Goal: Book appointment/travel/reservation

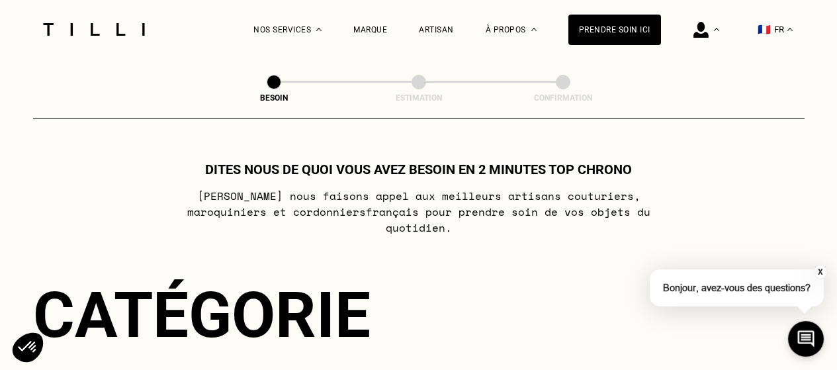
select select "FR"
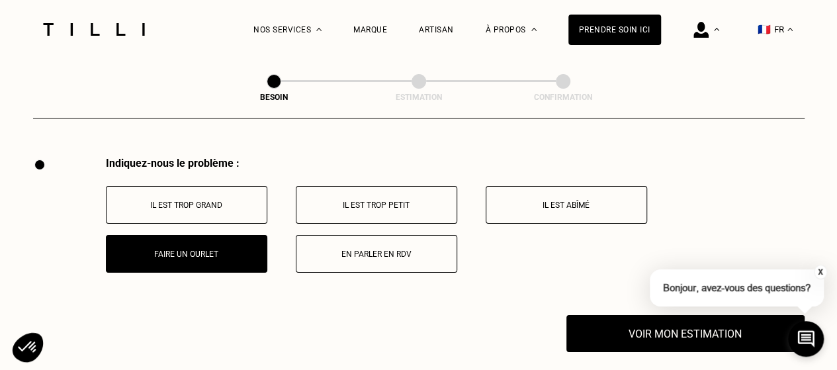
click at [392, 249] on p "En parler en RDV" at bounding box center [376, 253] width 147 height 9
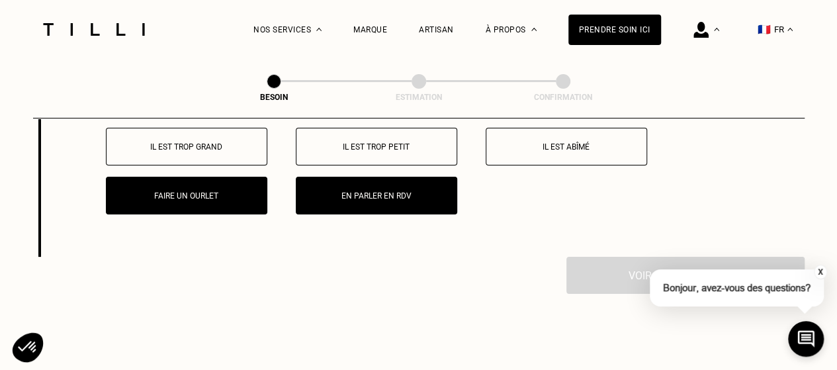
scroll to position [2497, 0]
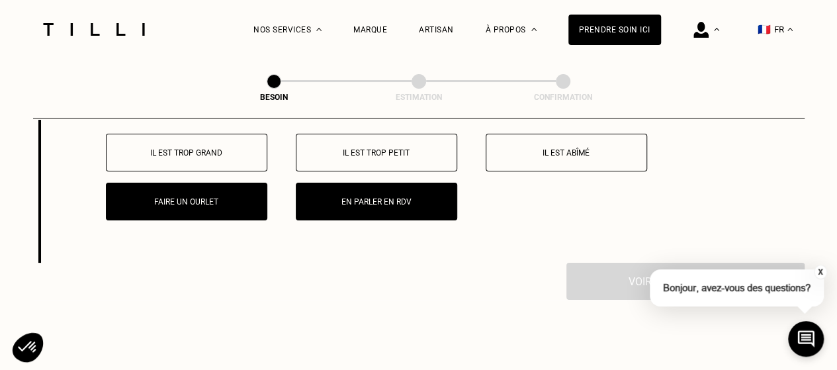
click at [192, 197] on p "Faire un ourlet" at bounding box center [186, 201] width 147 height 9
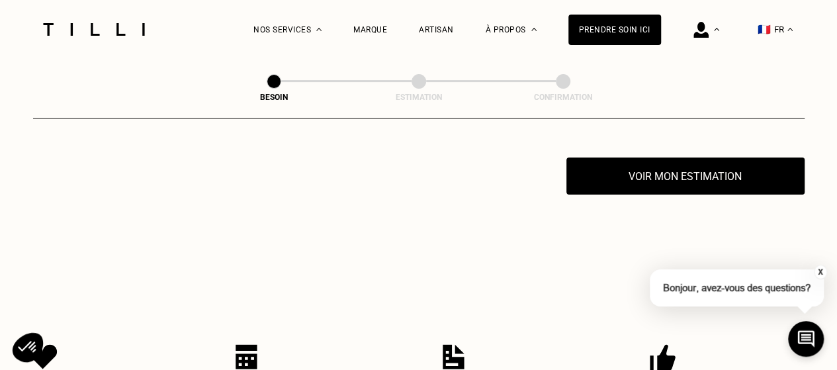
scroll to position [2603, 0]
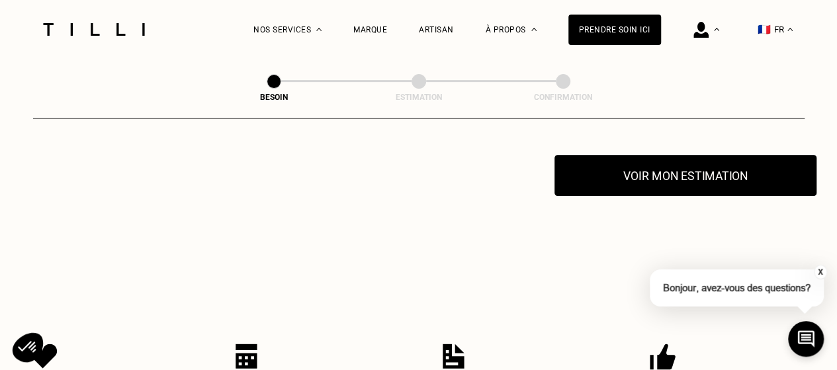
click at [613, 163] on button "Voir mon estimation" at bounding box center [685, 175] width 262 height 41
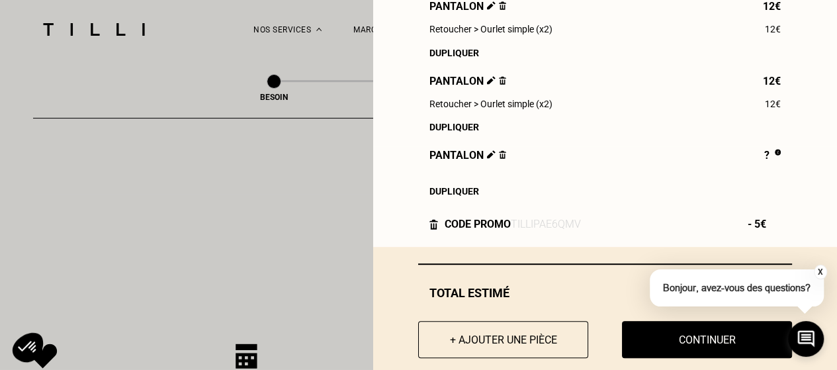
scroll to position [238, 0]
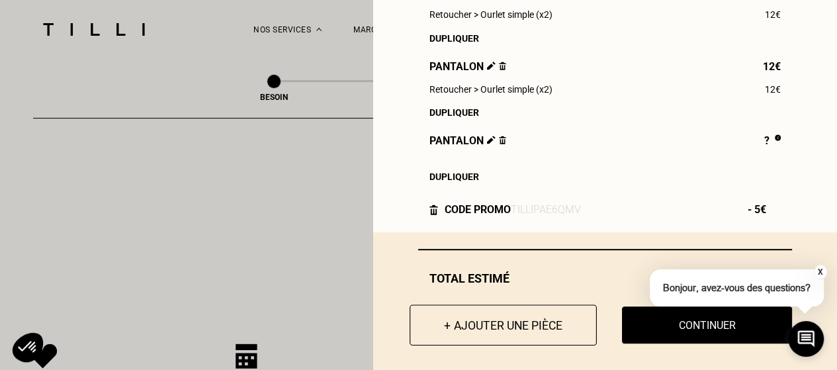
click at [506, 329] on button "+ Ajouter une pièce" at bounding box center [503, 324] width 187 height 41
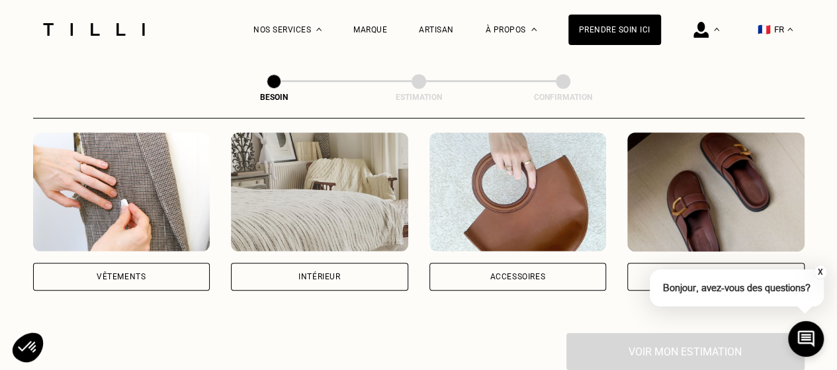
scroll to position [264, 0]
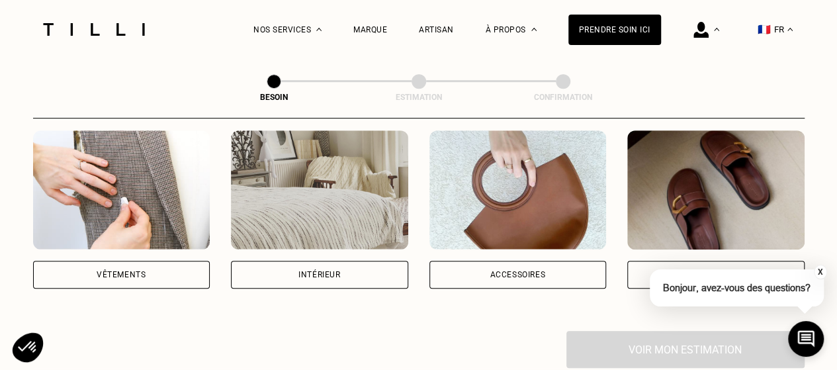
click at [133, 178] on img at bounding box center [121, 189] width 177 height 119
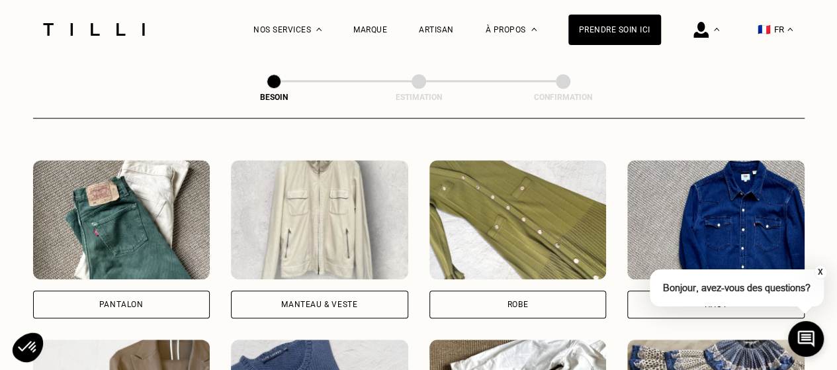
scroll to position [588, 0]
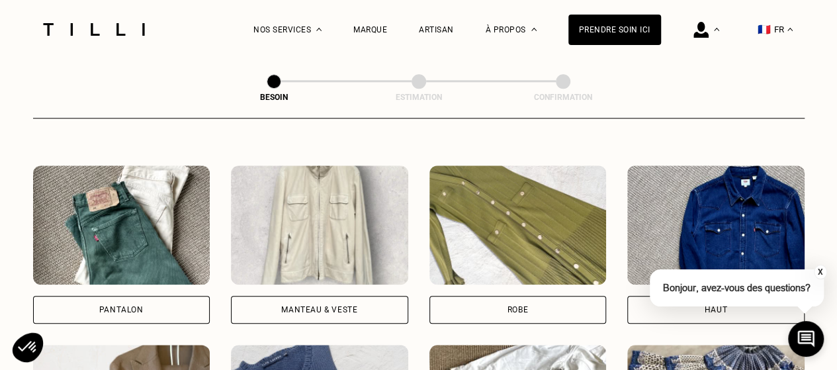
click at [302, 210] on img at bounding box center [319, 224] width 177 height 119
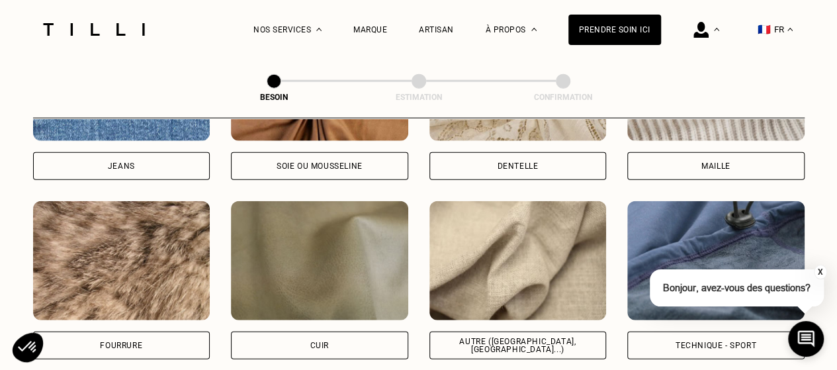
scroll to position [1553, 0]
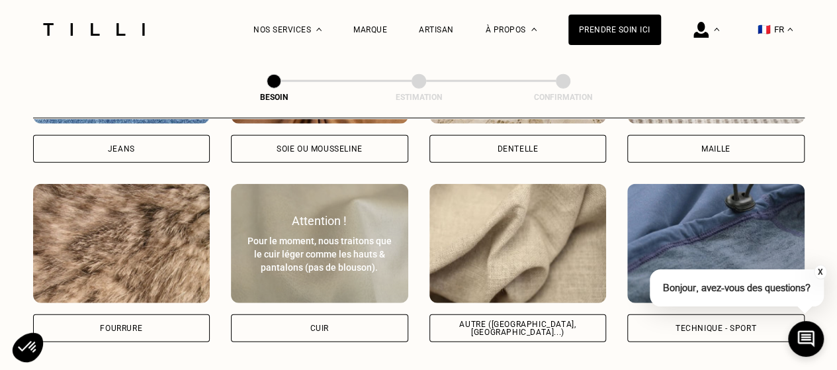
click at [348, 234] on div "Pour le moment, nous traitons que le cuir léger comme les hauts & pantalons (pa…" at bounding box center [319, 254] width 148 height 40
select select "FR"
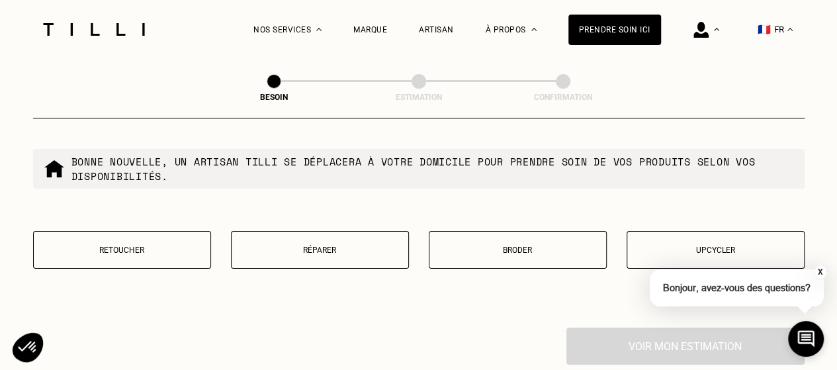
scroll to position [2283, 0]
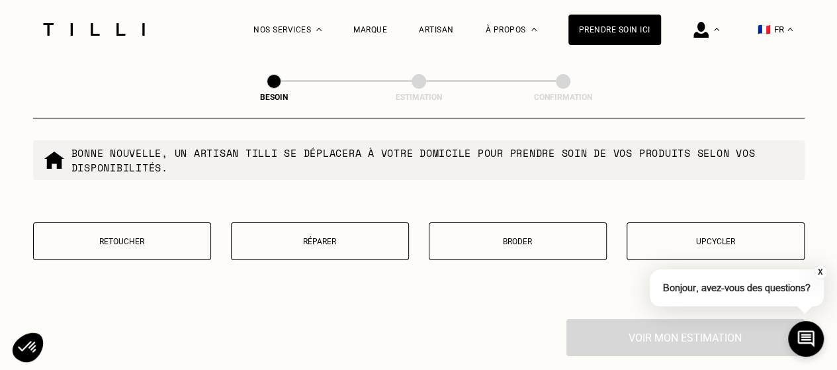
click at [320, 237] on p "Réparer" at bounding box center [319, 241] width 163 height 9
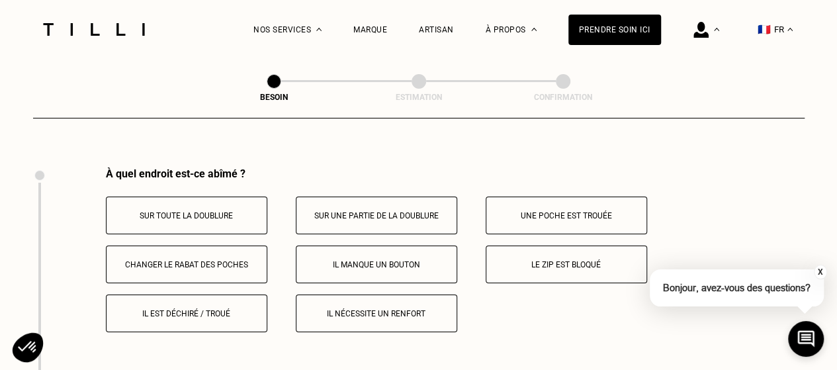
scroll to position [2445, 0]
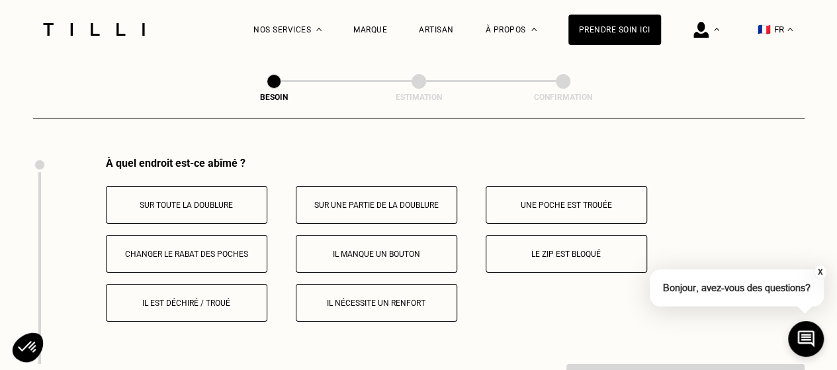
click at [210, 298] on p "Il est déchiré / troué" at bounding box center [186, 302] width 147 height 9
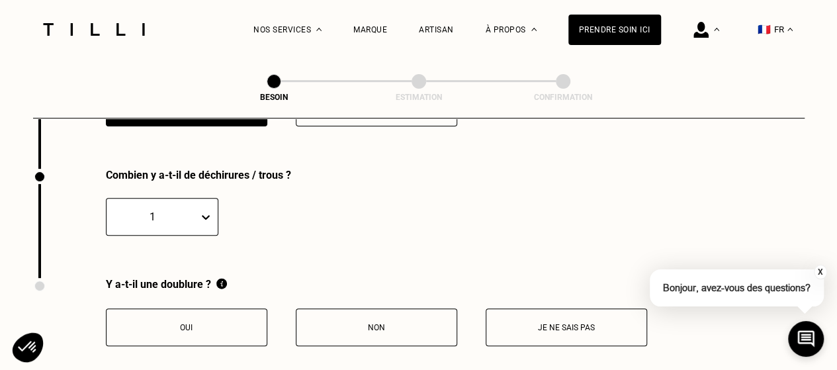
scroll to position [2652, 0]
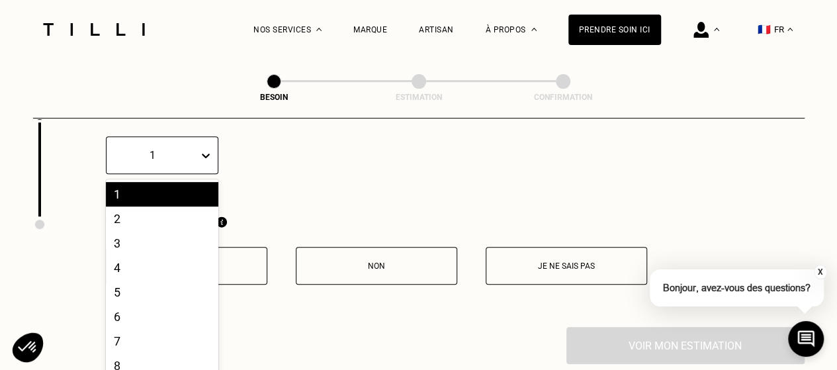
click at [185, 174] on div "10 results available. Use Up and Down to choose options, press Enter to select …" at bounding box center [162, 155] width 112 height 38
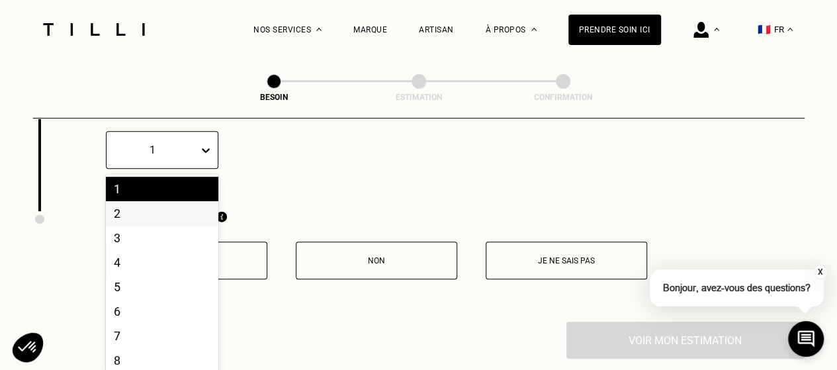
click at [151, 211] on div "2" at bounding box center [162, 213] width 112 height 24
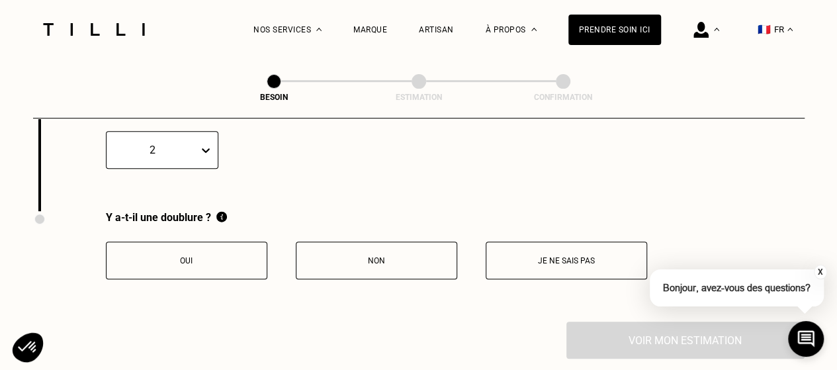
click at [389, 244] on button "Non" at bounding box center [376, 260] width 161 height 38
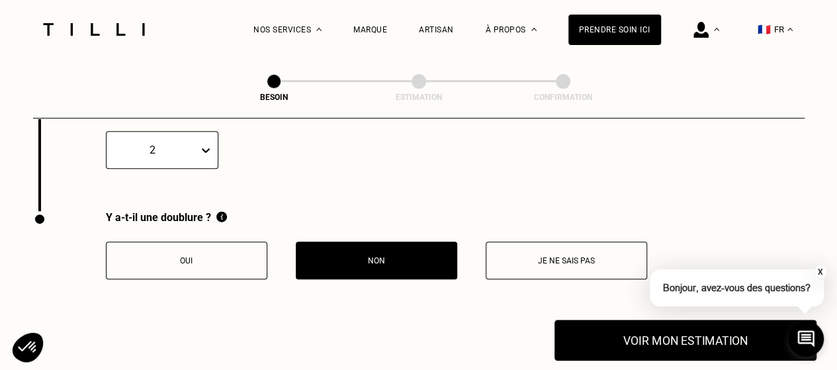
click at [623, 328] on button "Voir mon estimation" at bounding box center [685, 340] width 262 height 41
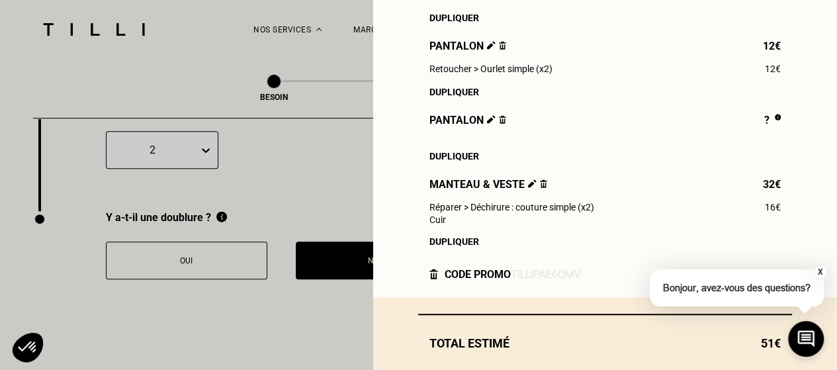
scroll to position [270, 0]
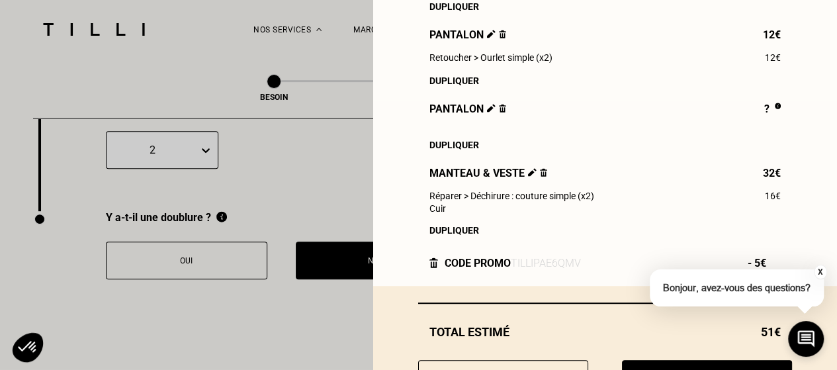
click at [528, 177] on img at bounding box center [532, 172] width 9 height 9
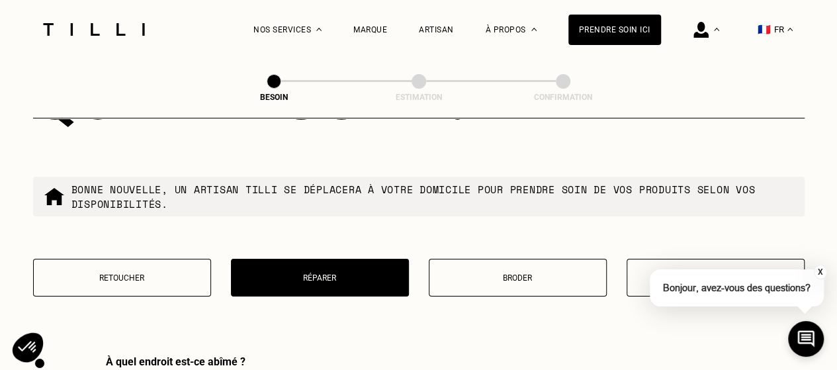
scroll to position [2257, 0]
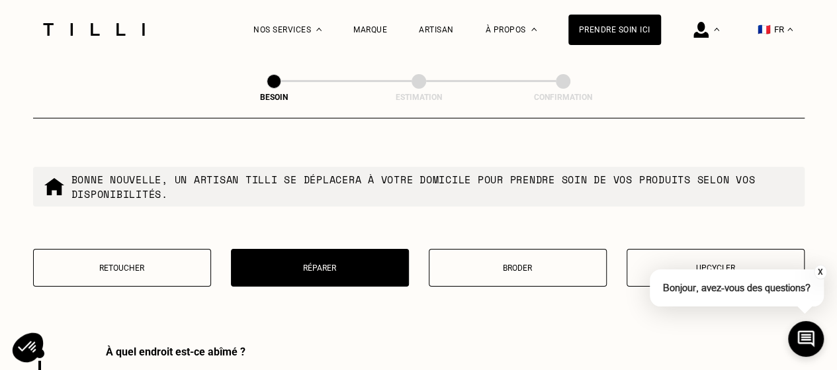
click at [155, 249] on button "Retoucher" at bounding box center [122, 268] width 178 height 38
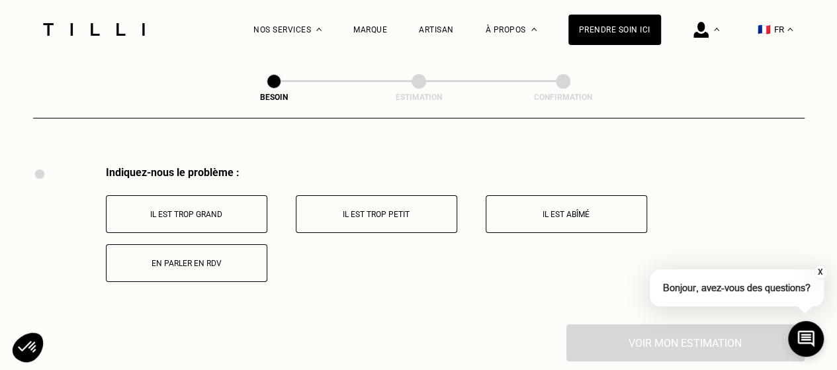
scroll to position [2445, 0]
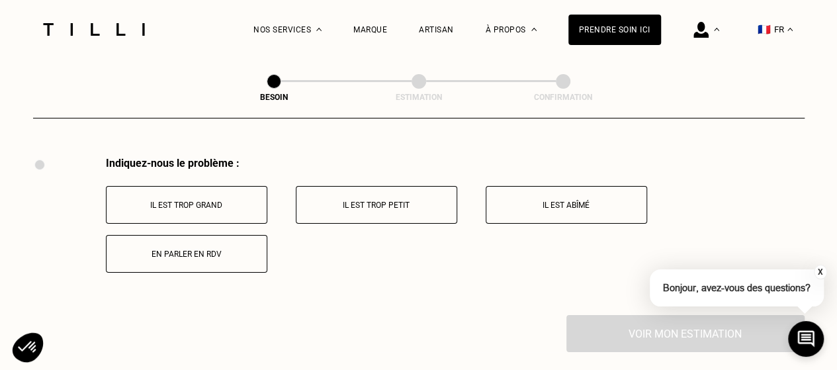
click at [155, 249] on p "En parler en RDV" at bounding box center [186, 253] width 147 height 9
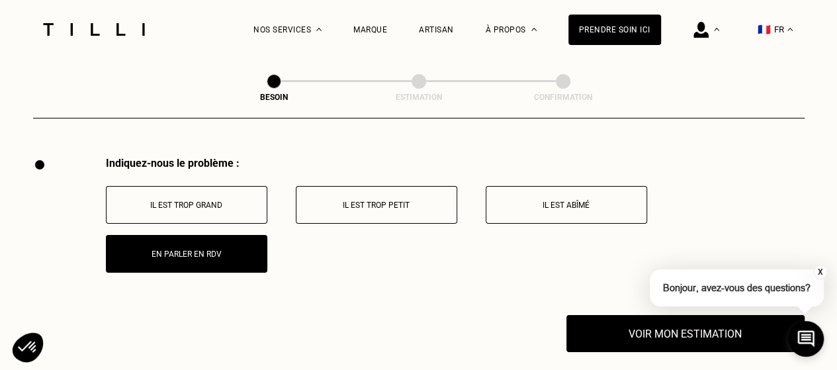
click at [155, 249] on p "En parler en RDV" at bounding box center [186, 253] width 147 height 9
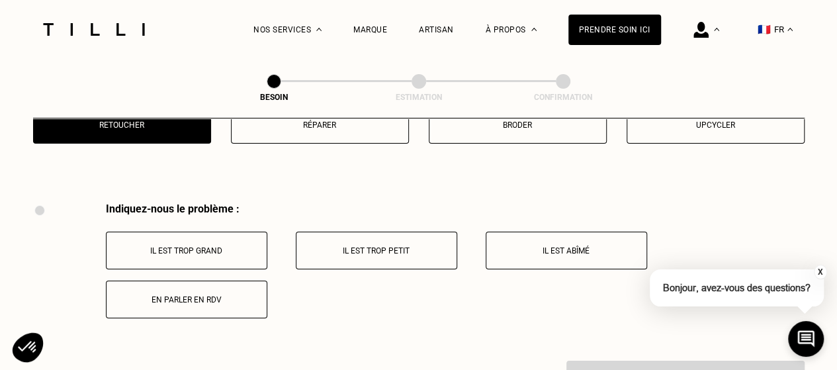
scroll to position [2378, 0]
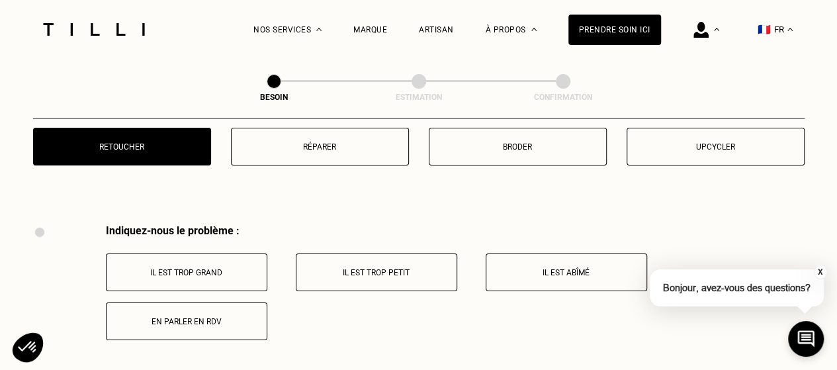
click at [183, 317] on p "En parler en RDV" at bounding box center [186, 321] width 147 height 9
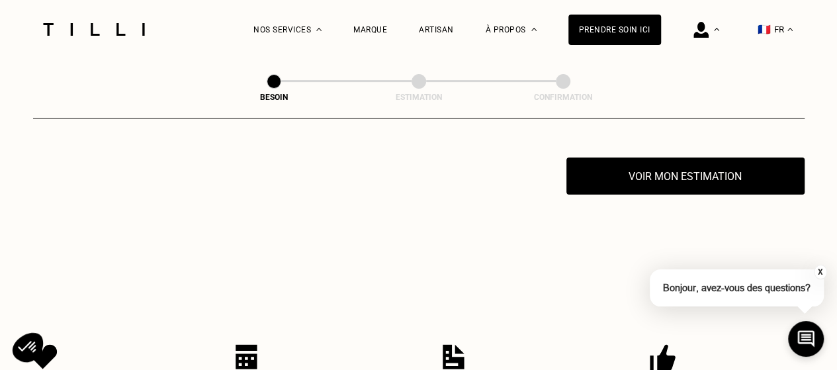
scroll to position [2603, 0]
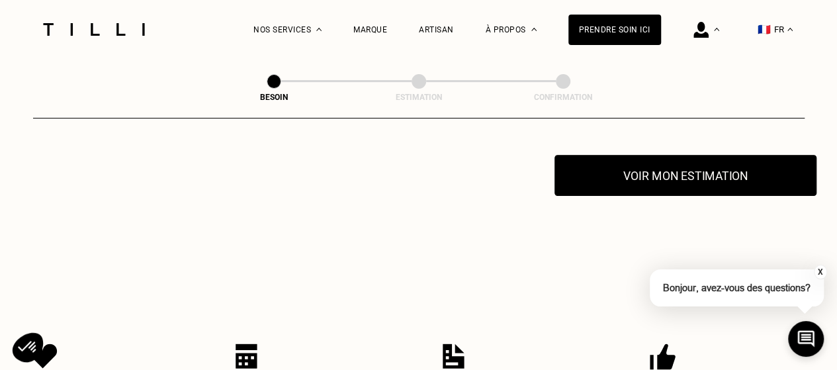
click at [715, 170] on button "Voir mon estimation" at bounding box center [685, 175] width 262 height 41
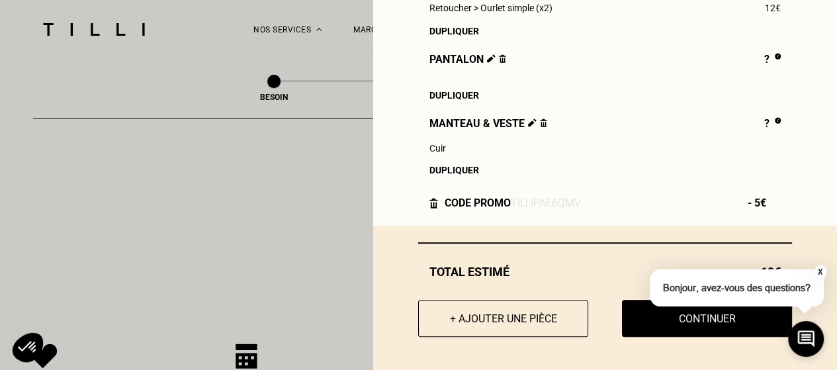
scroll to position [327, 0]
click at [648, 326] on button "Continuer" at bounding box center [706, 318] width 187 height 41
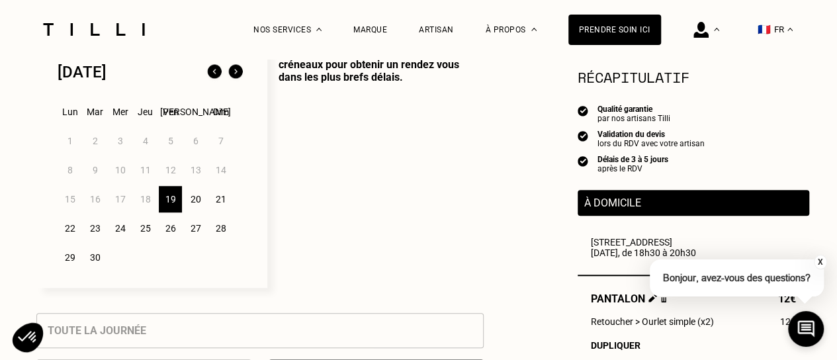
scroll to position [364, 0]
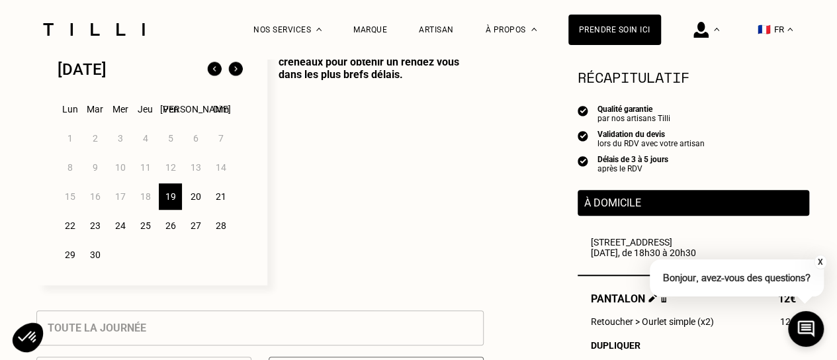
click at [197, 197] on div "20" at bounding box center [195, 196] width 23 height 26
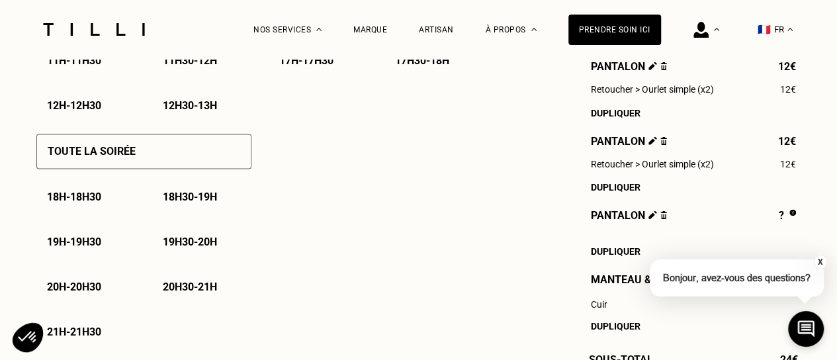
scroll to position [909, 0]
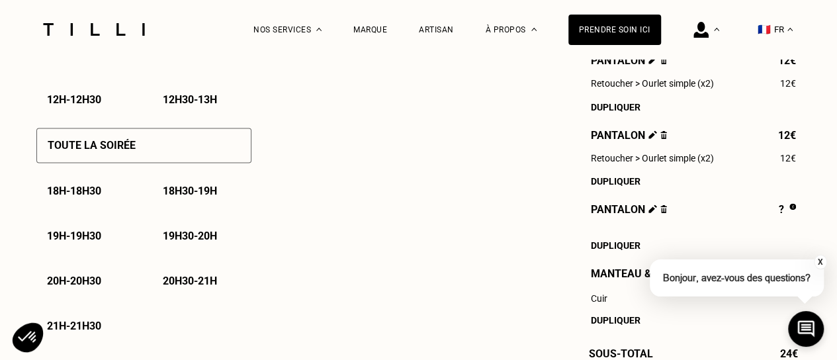
click at [88, 188] on p "18h - 18h30" at bounding box center [74, 191] width 54 height 13
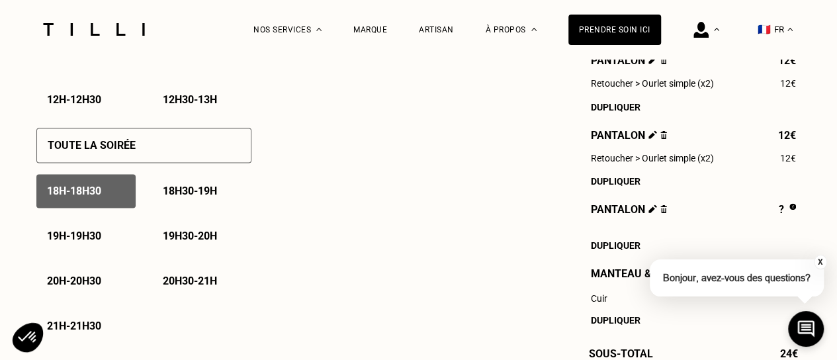
click at [99, 191] on p "18h - 18h30" at bounding box center [74, 191] width 54 height 13
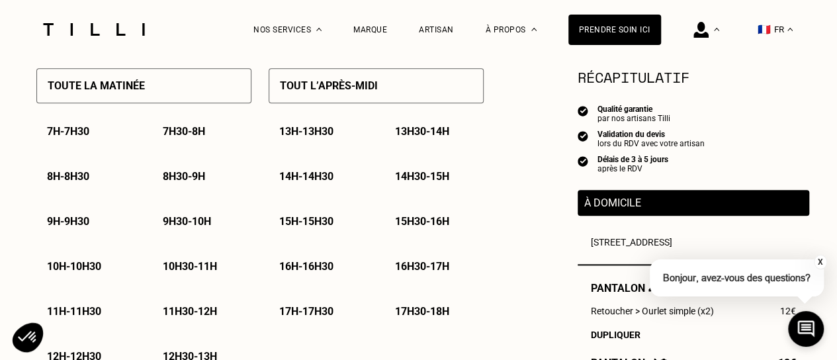
scroll to position [618, 0]
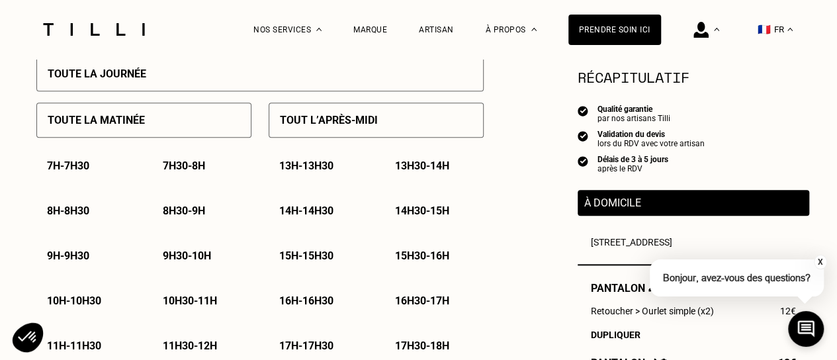
click at [91, 347] on p "11h - 11h30" at bounding box center [74, 345] width 54 height 13
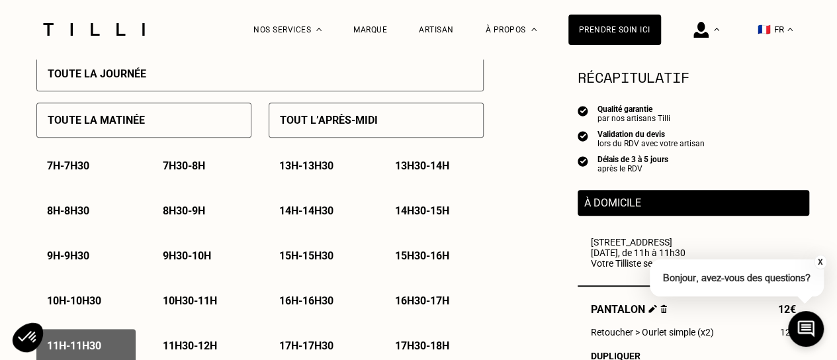
click at [189, 343] on p "11h30 - 12h" at bounding box center [190, 345] width 54 height 13
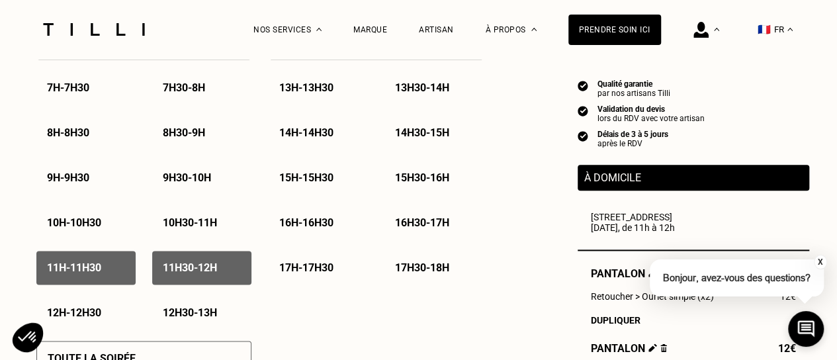
scroll to position [761, 0]
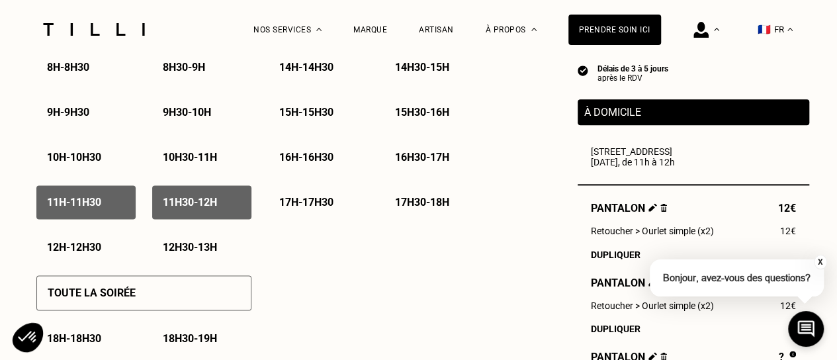
click at [93, 248] on p "12h - 12h30" at bounding box center [74, 247] width 54 height 13
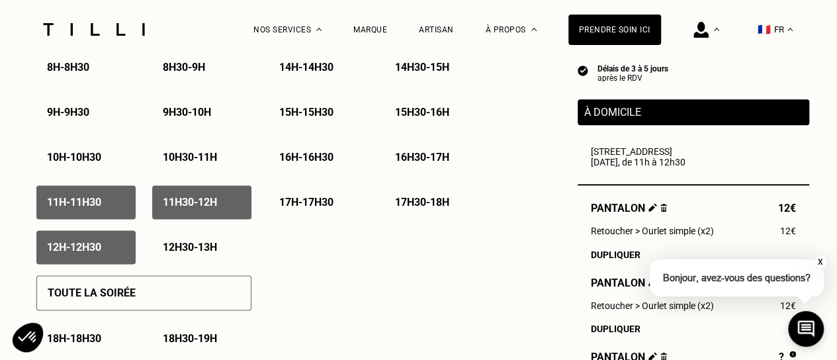
click at [192, 247] on p "12h30 - 13h" at bounding box center [190, 247] width 54 height 13
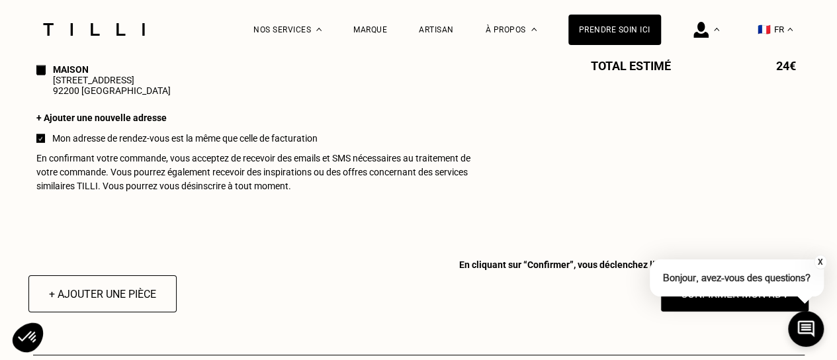
scroll to position [1388, 0]
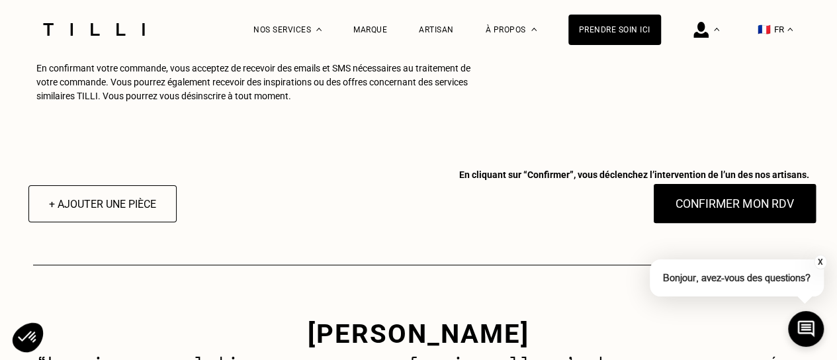
click at [732, 220] on button "Confirmer mon RDV" at bounding box center [734, 203] width 164 height 41
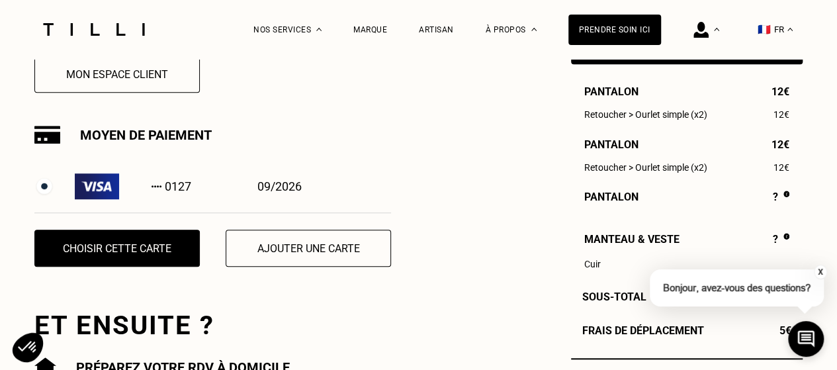
scroll to position [408, 0]
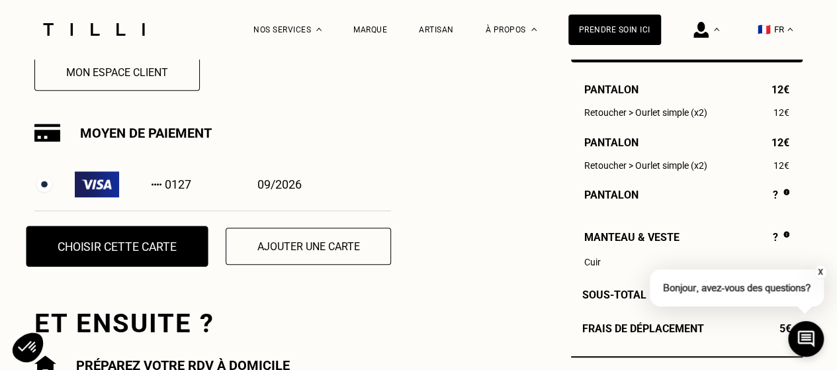
click at [78, 255] on button "Choisir cette carte" at bounding box center [117, 246] width 182 height 41
click at [154, 240] on button "Choisir cette carte" at bounding box center [117, 246] width 182 height 41
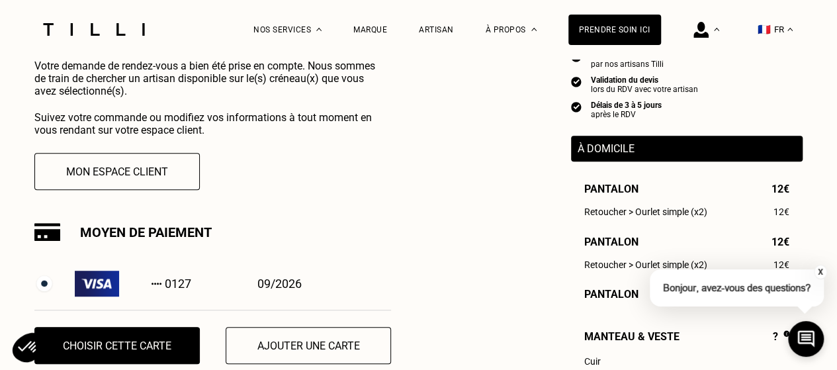
scroll to position [310, 0]
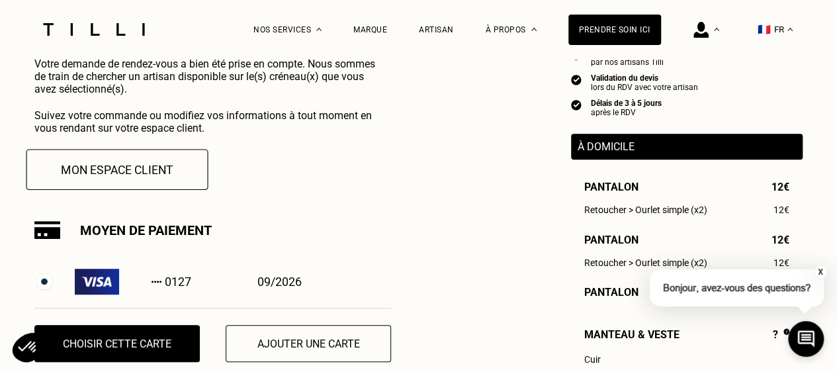
click at [98, 163] on button "Mon espace client" at bounding box center [117, 169] width 182 height 41
